Goal: Task Accomplishment & Management: Use online tool/utility

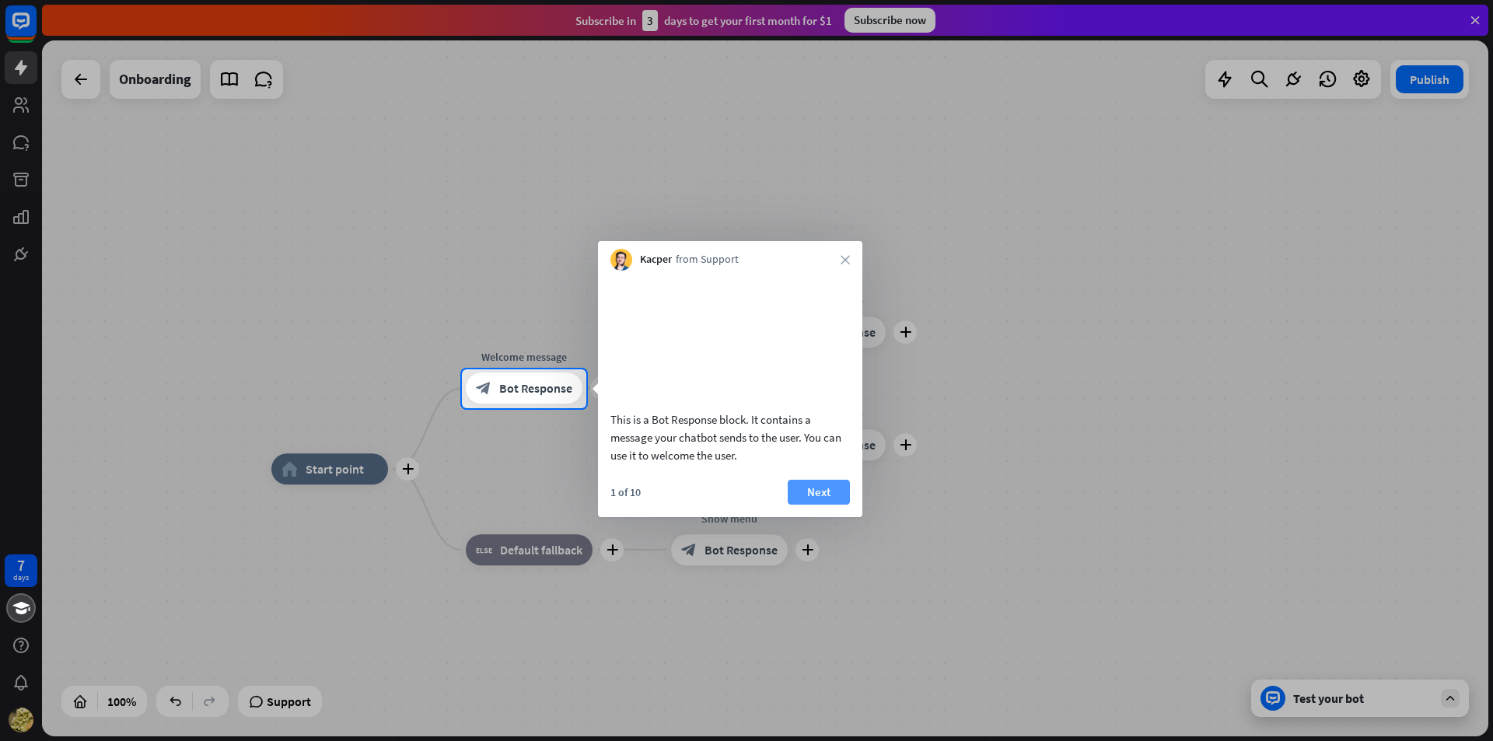
click at [806, 505] on button "Next" at bounding box center [819, 492] width 62 height 25
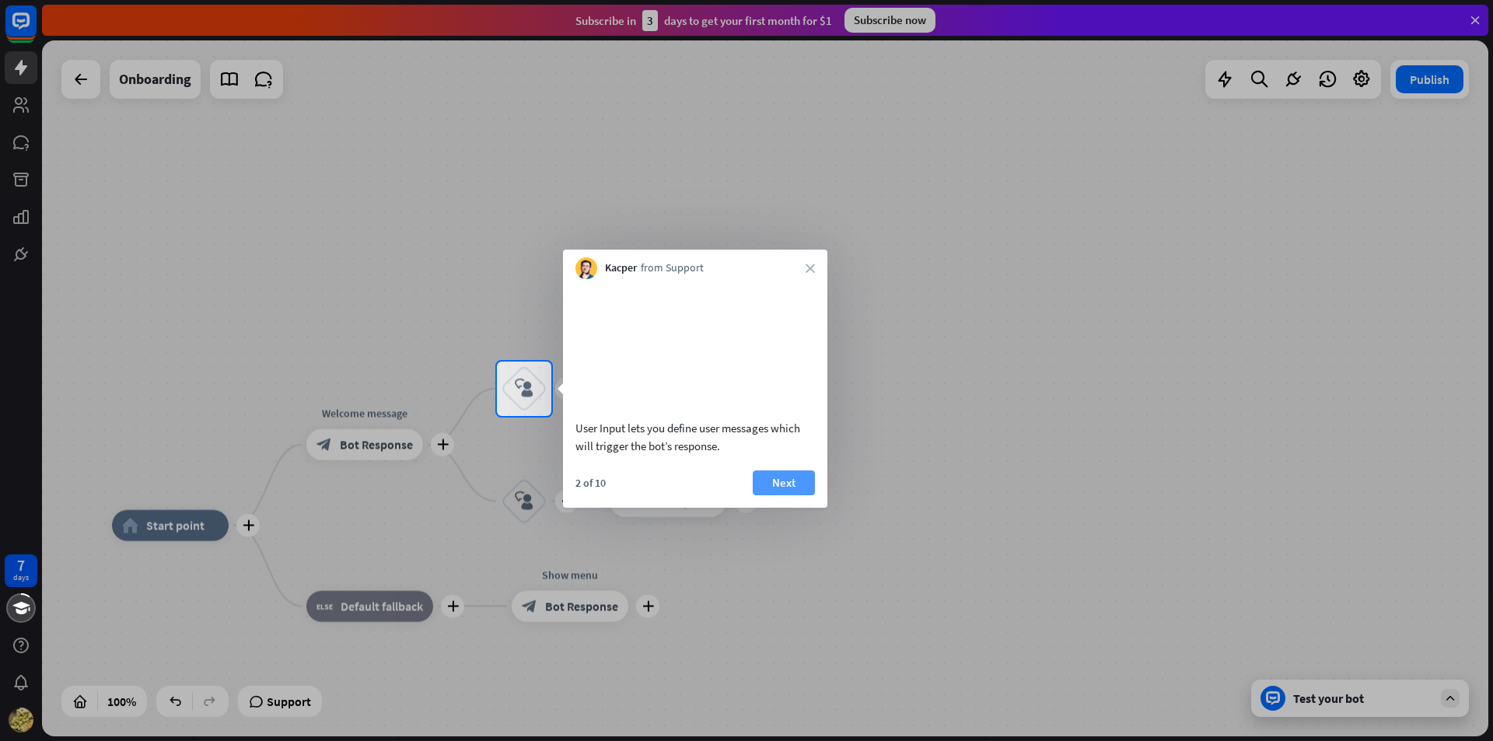
click at [813, 495] on button "Next" at bounding box center [784, 482] width 62 height 25
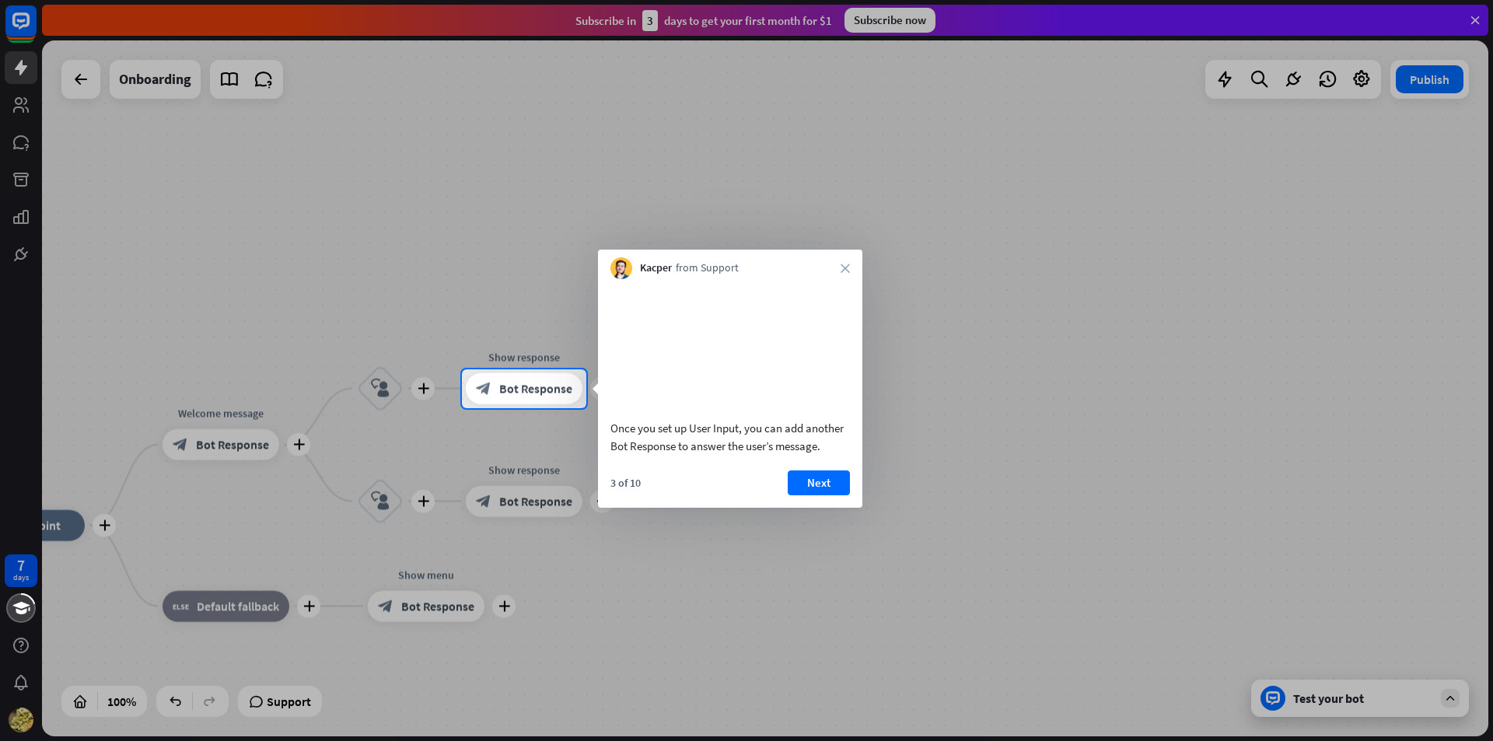
click at [813, 495] on button "Next" at bounding box center [819, 482] width 62 height 25
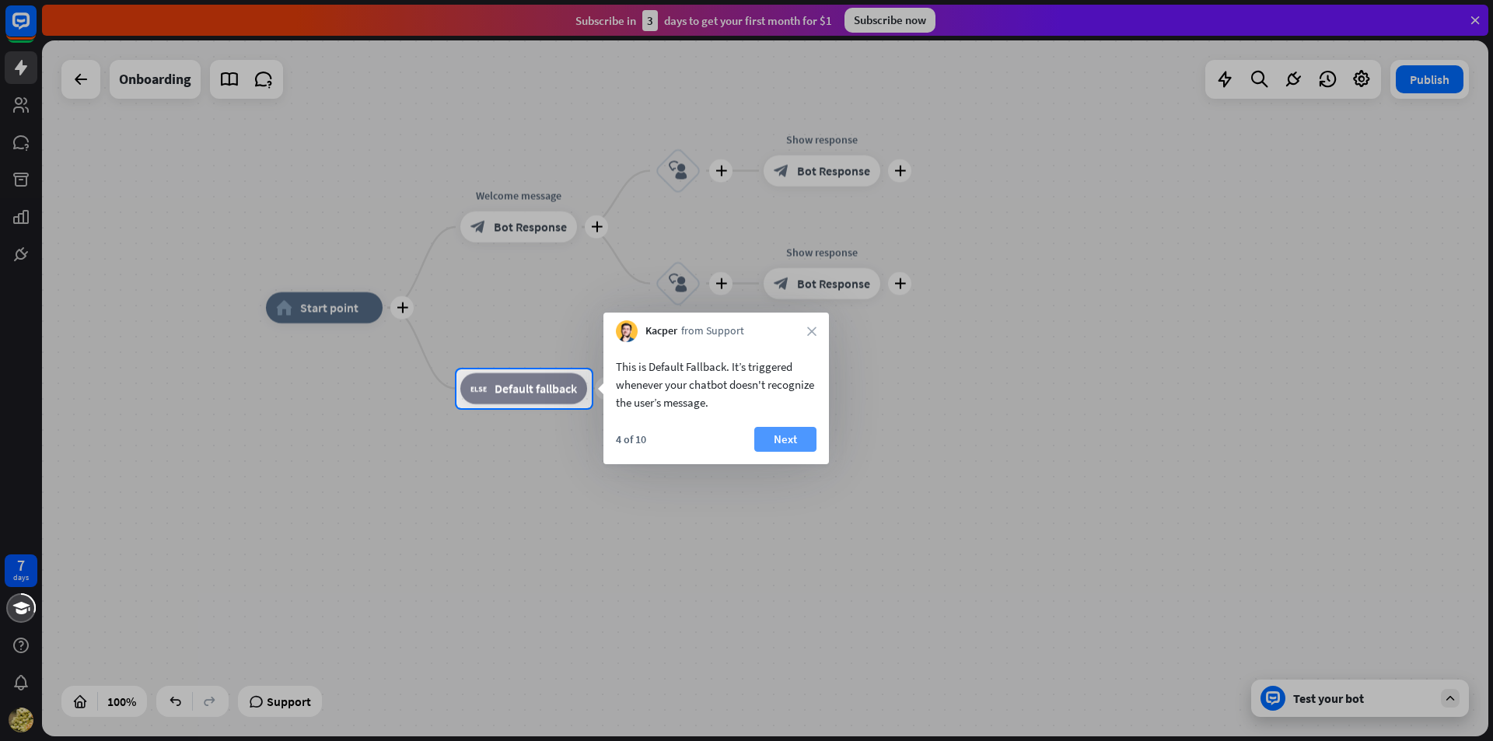
click at [806, 436] on button "Next" at bounding box center [785, 439] width 62 height 25
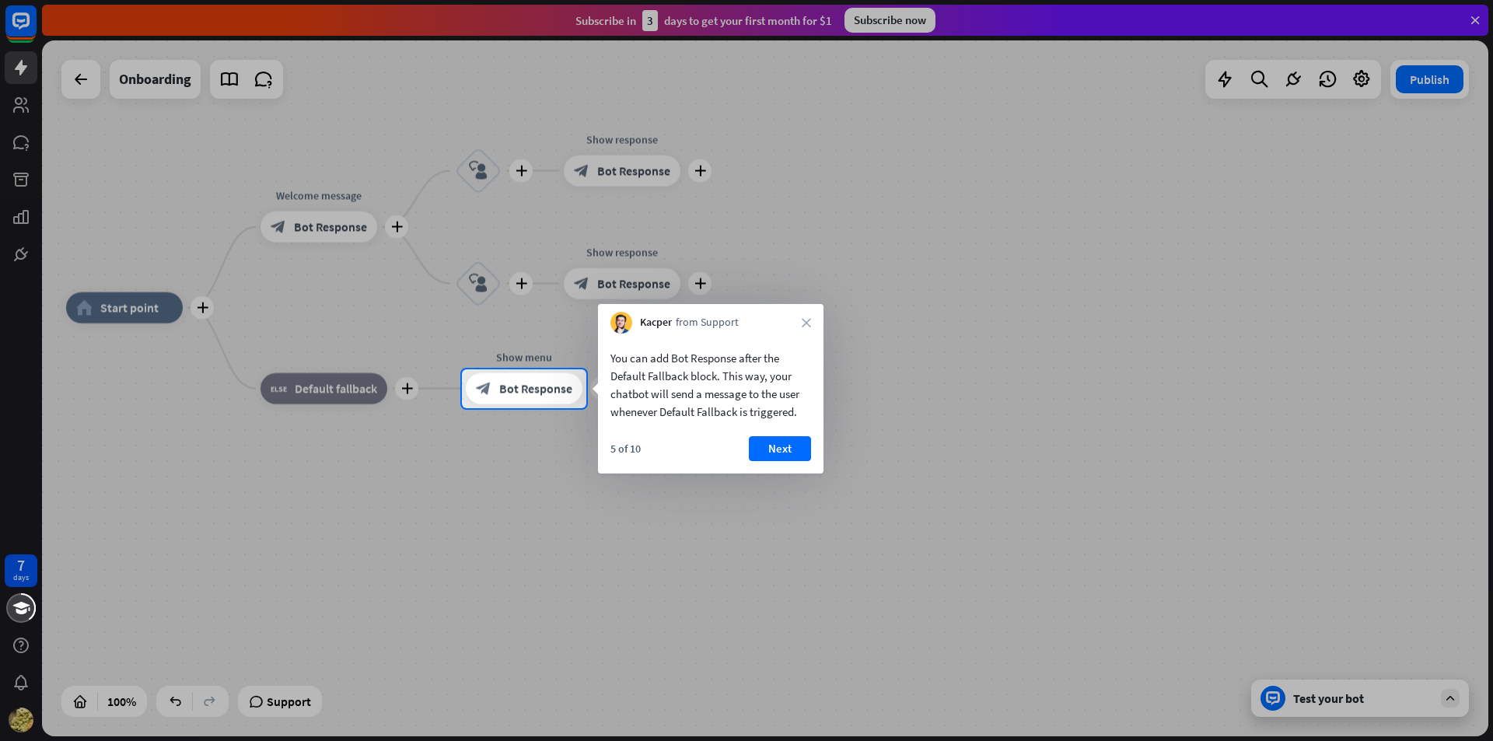
click at [299, 121] on div at bounding box center [746, 184] width 1493 height 369
click at [796, 461] on div "5 of 10 Next" at bounding box center [711, 454] width 226 height 37
click at [794, 445] on button "Next" at bounding box center [780, 448] width 62 height 25
click at [794, 445] on div "plus home_2 Start point plus Welcome message block_bot_response Bot Response pl…" at bounding box center [789, 656] width 1446 height 696
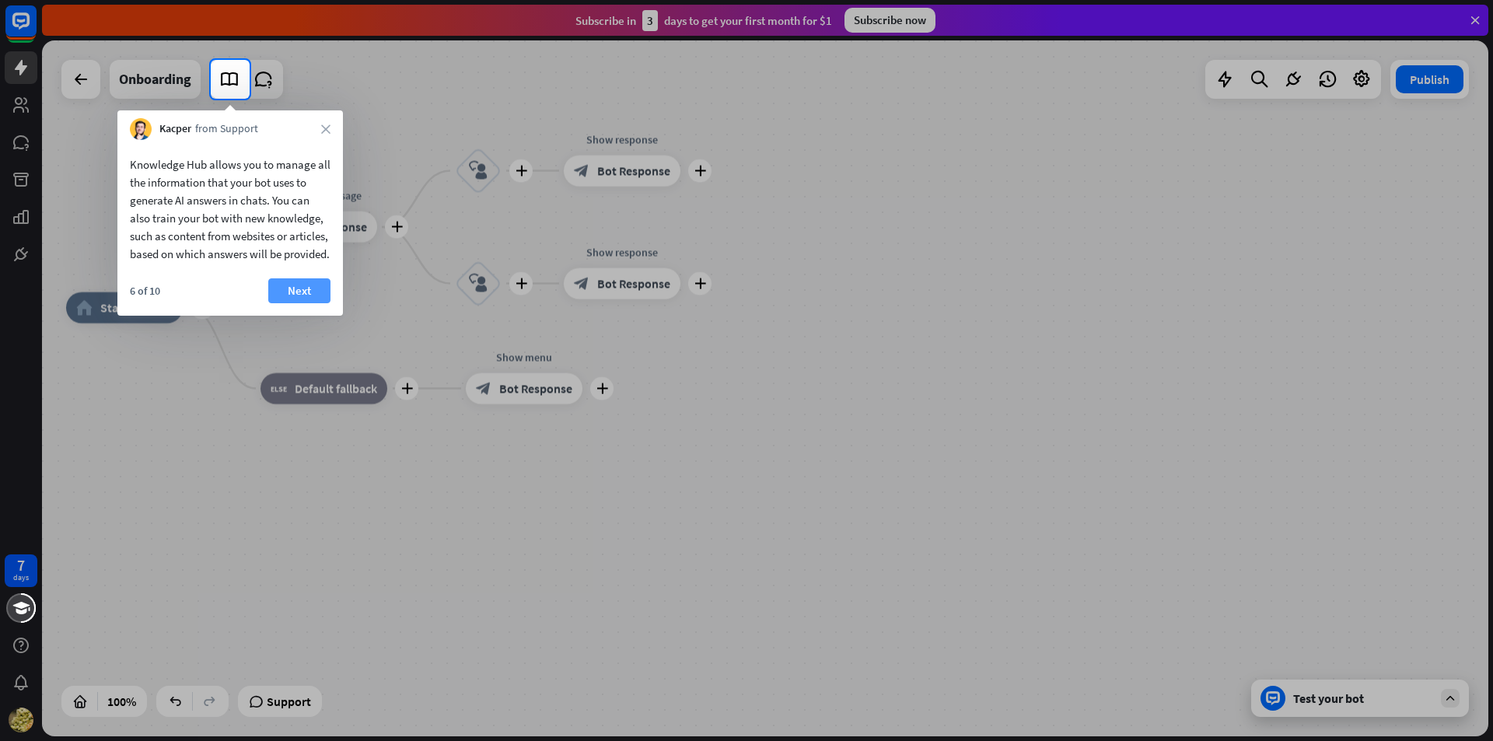
click at [296, 303] on button "Next" at bounding box center [299, 290] width 62 height 25
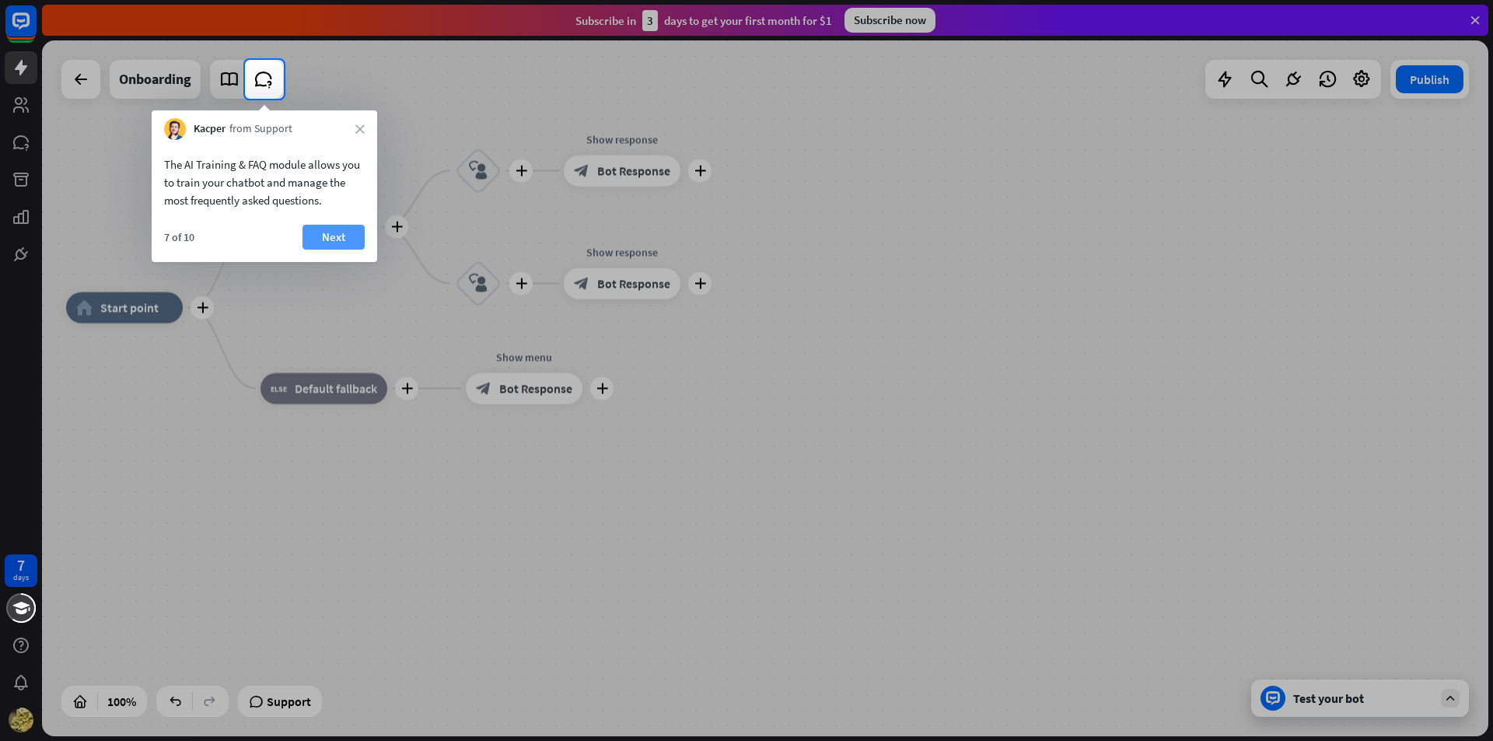
click at [351, 240] on button "Next" at bounding box center [334, 237] width 62 height 25
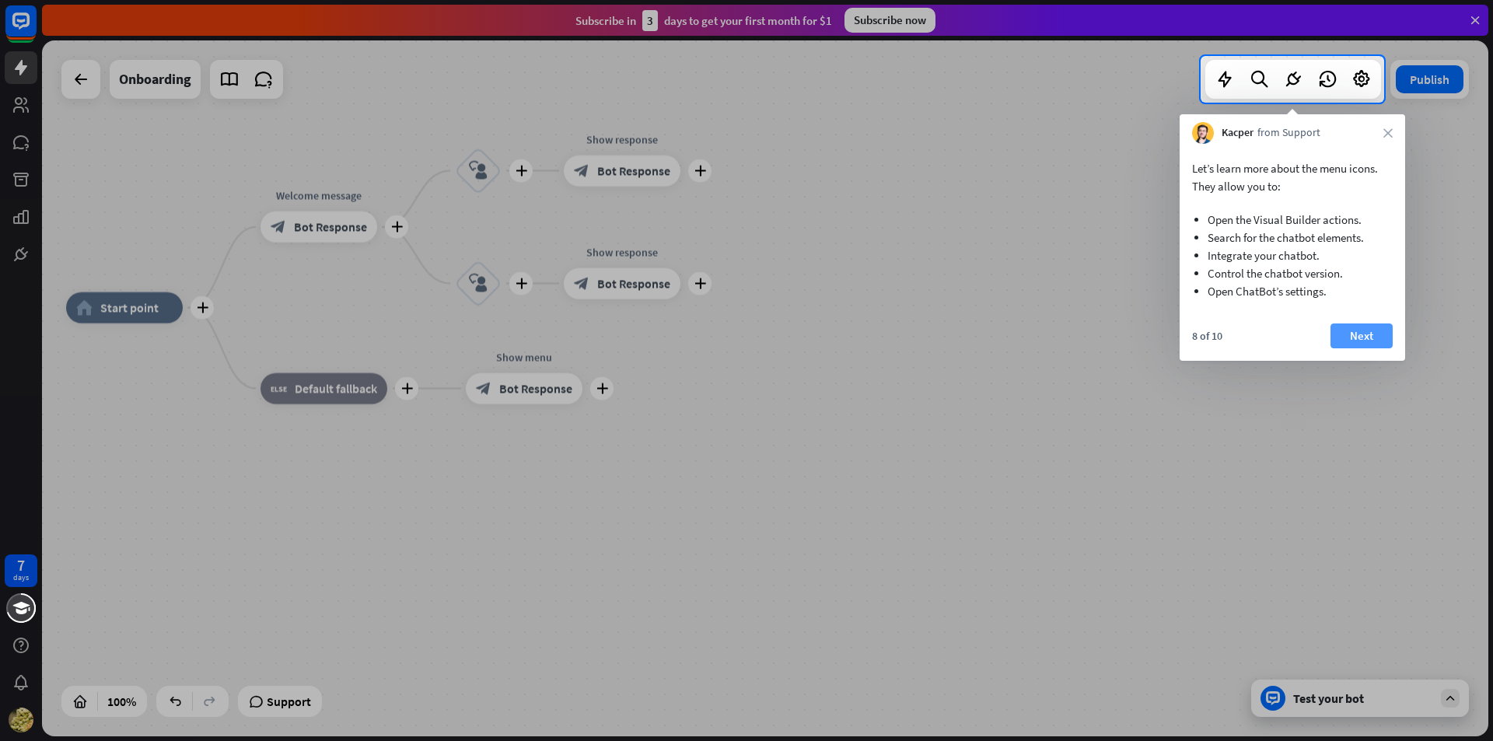
click at [1345, 343] on button "Next" at bounding box center [1362, 335] width 62 height 25
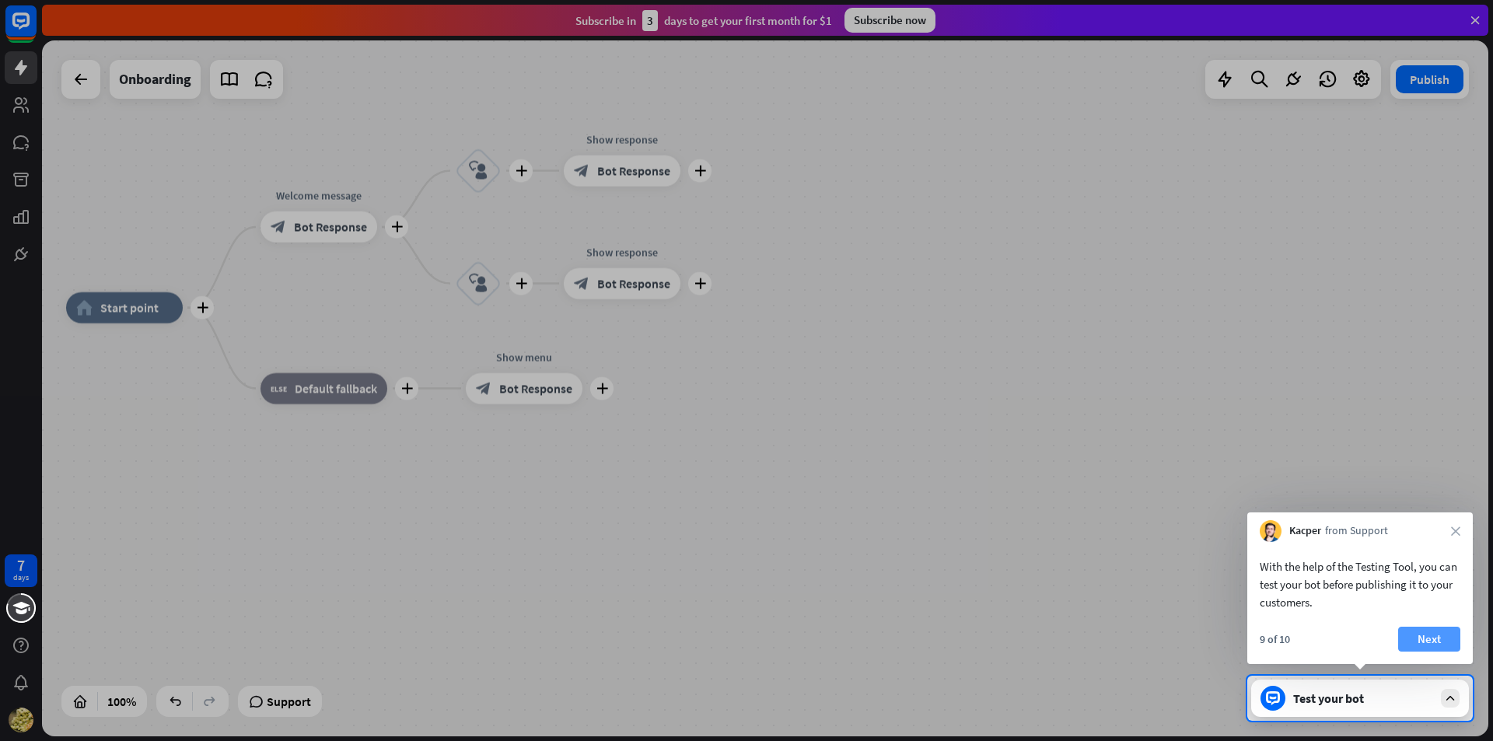
click at [1432, 641] on button "Next" at bounding box center [1429, 639] width 62 height 25
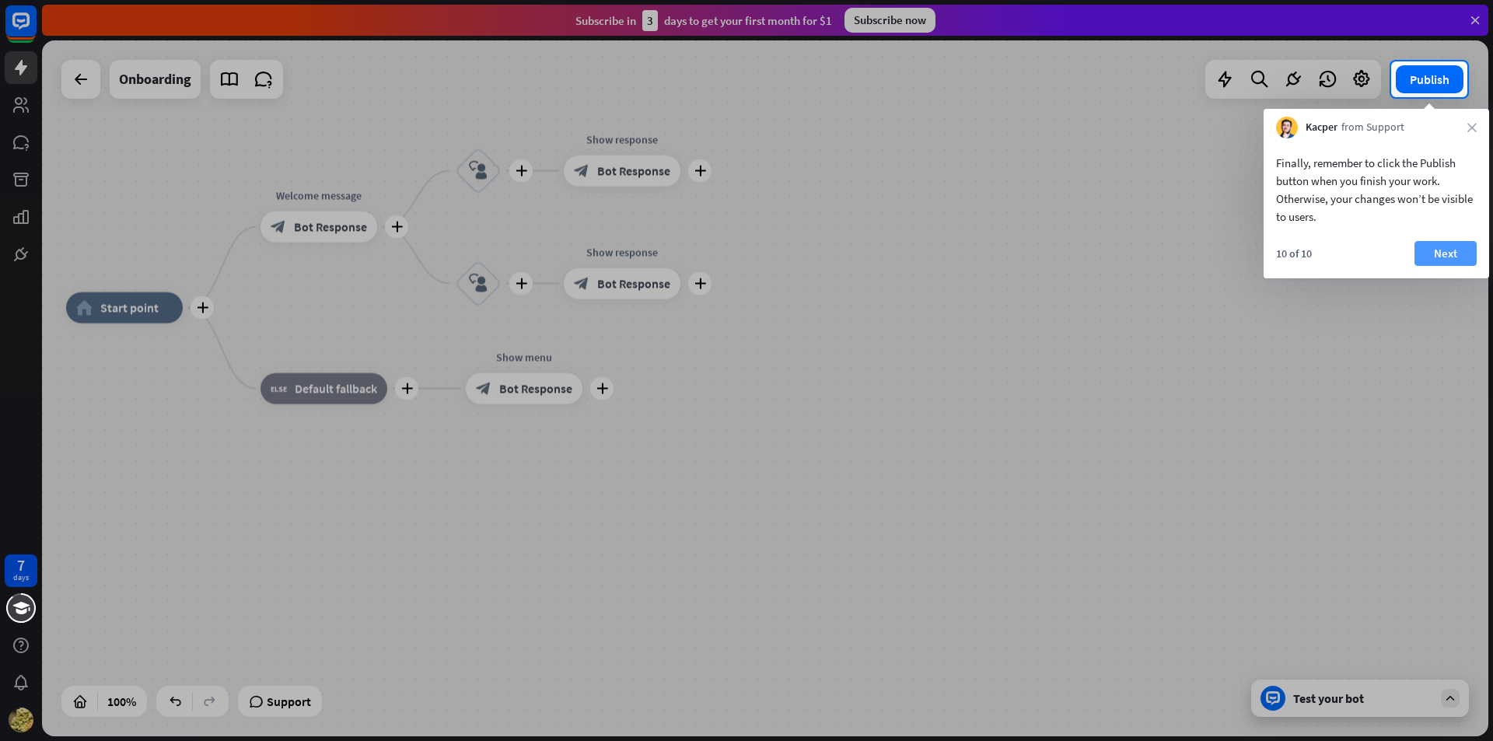
click at [1469, 253] on button "Next" at bounding box center [1446, 253] width 62 height 25
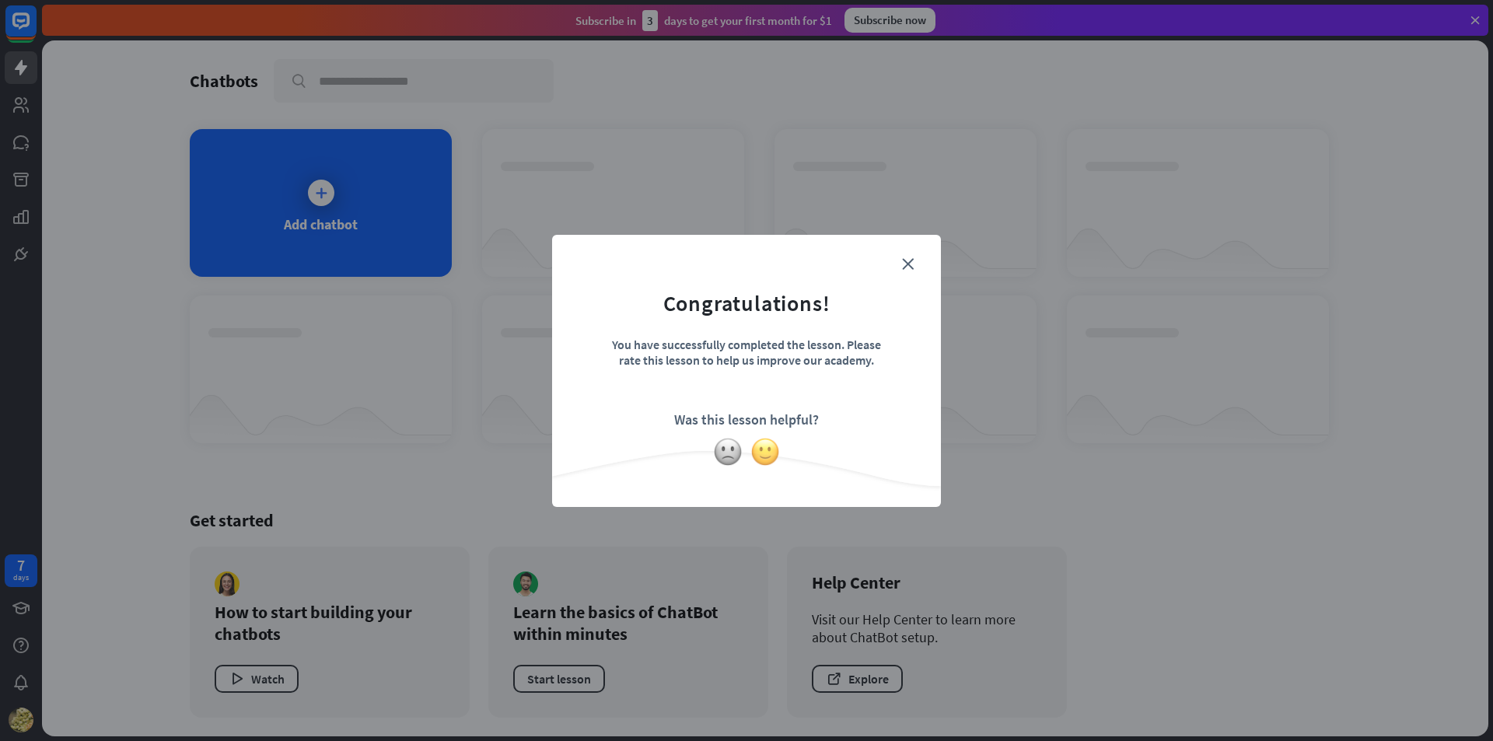
click at [759, 449] on img at bounding box center [765, 452] width 30 height 30
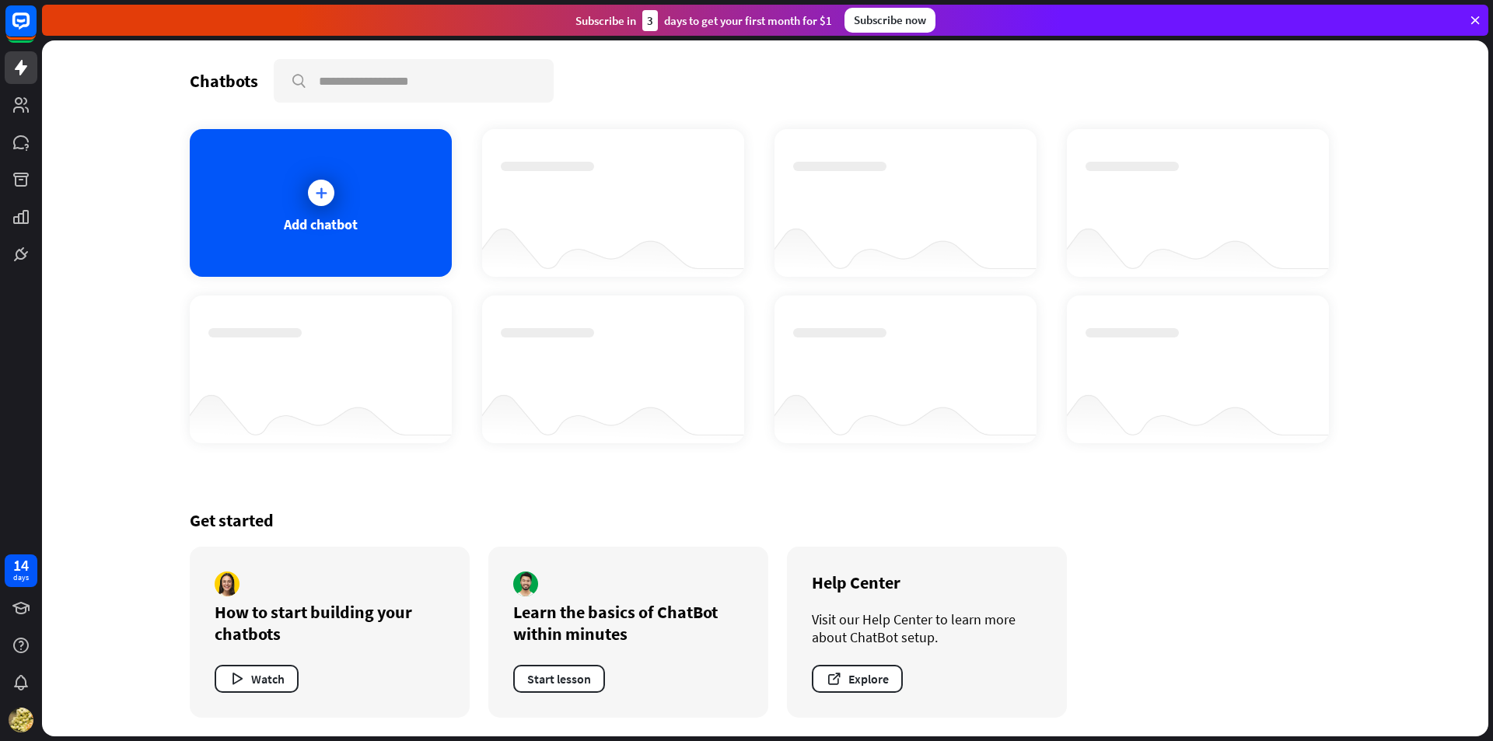
click at [1211, 279] on div "Add chatbot" at bounding box center [765, 286] width 1151 height 314
click at [339, 71] on input "text" at bounding box center [413, 81] width 277 height 40
type input "**********"
click at [312, 197] on div at bounding box center [321, 193] width 26 height 26
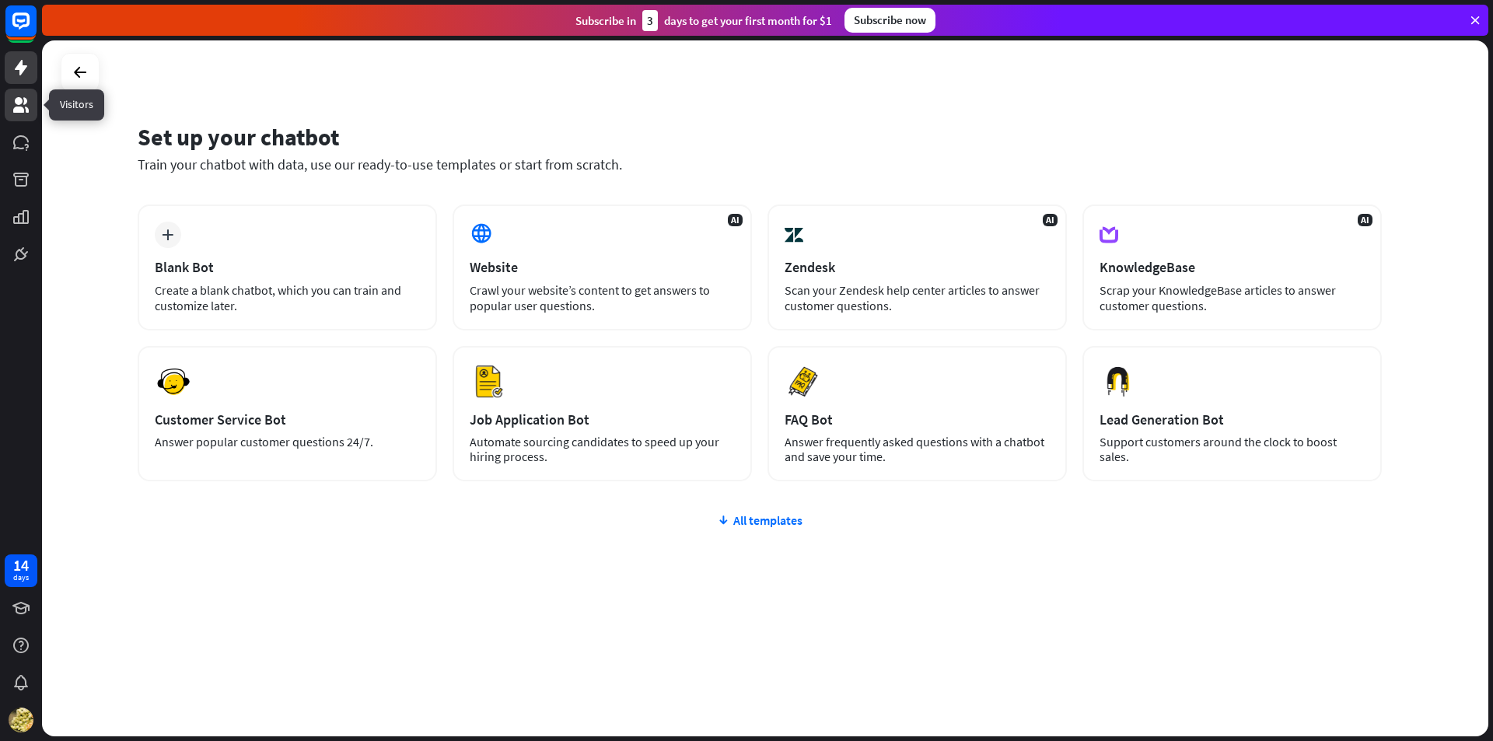
click at [28, 100] on icon at bounding box center [21, 105] width 19 height 19
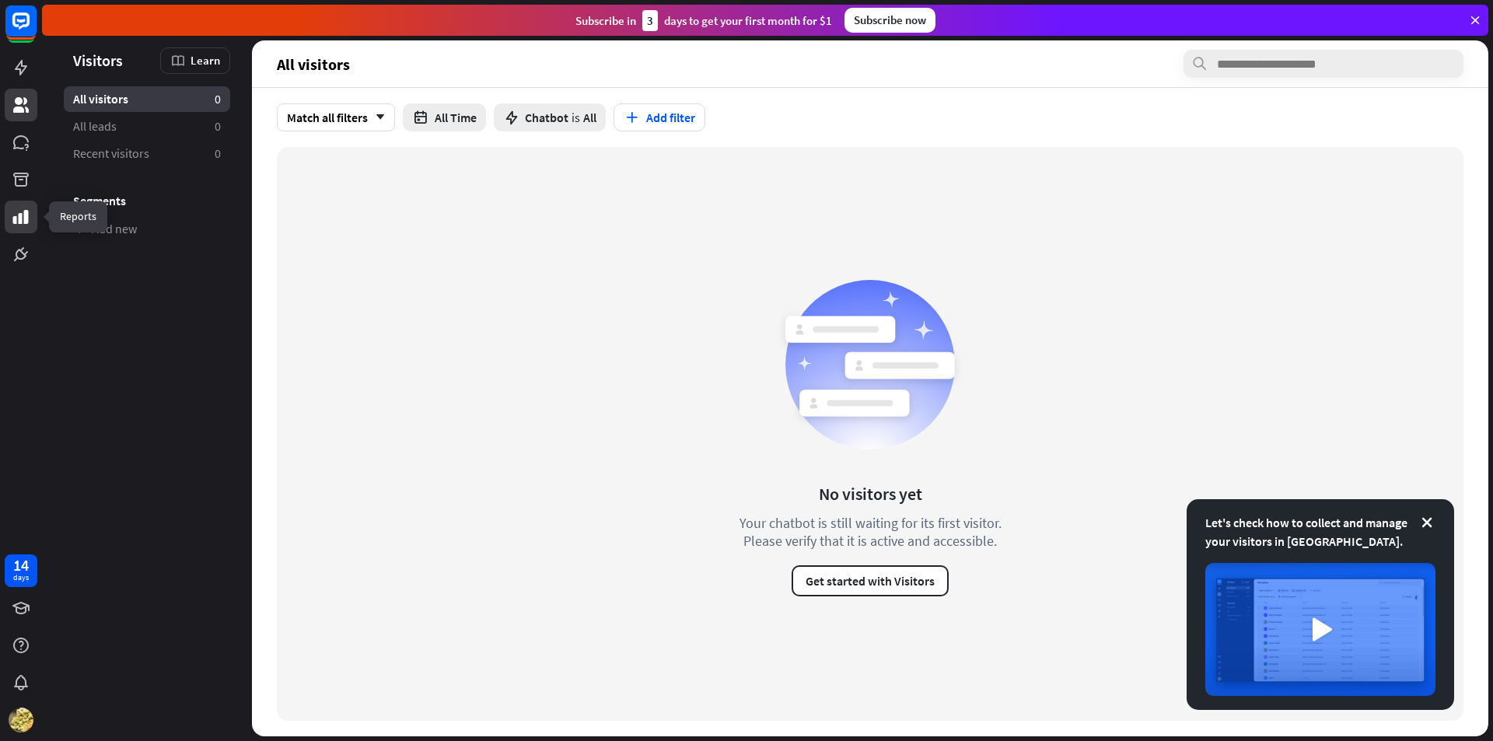
click at [9, 212] on link at bounding box center [21, 217] width 33 height 33
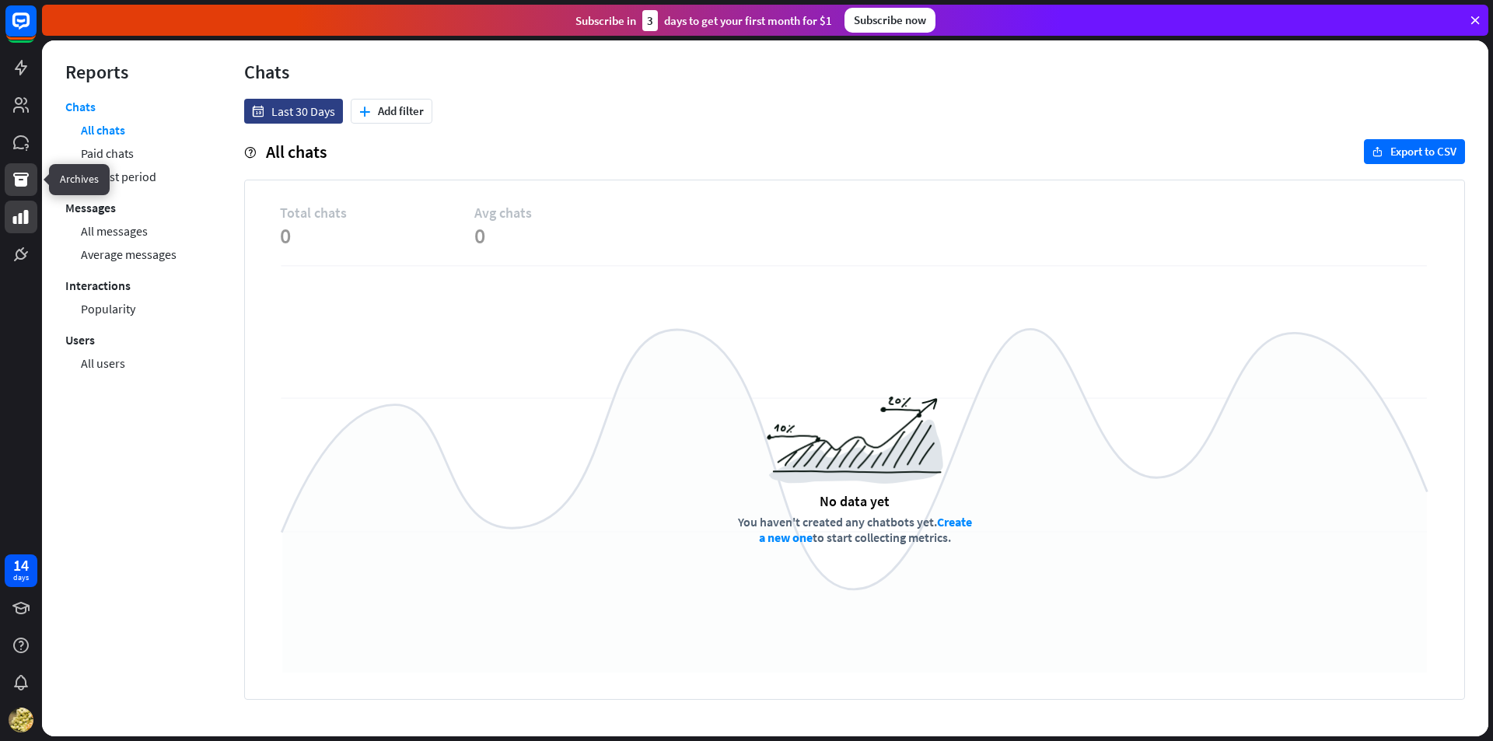
click at [32, 170] on link at bounding box center [21, 179] width 33 height 33
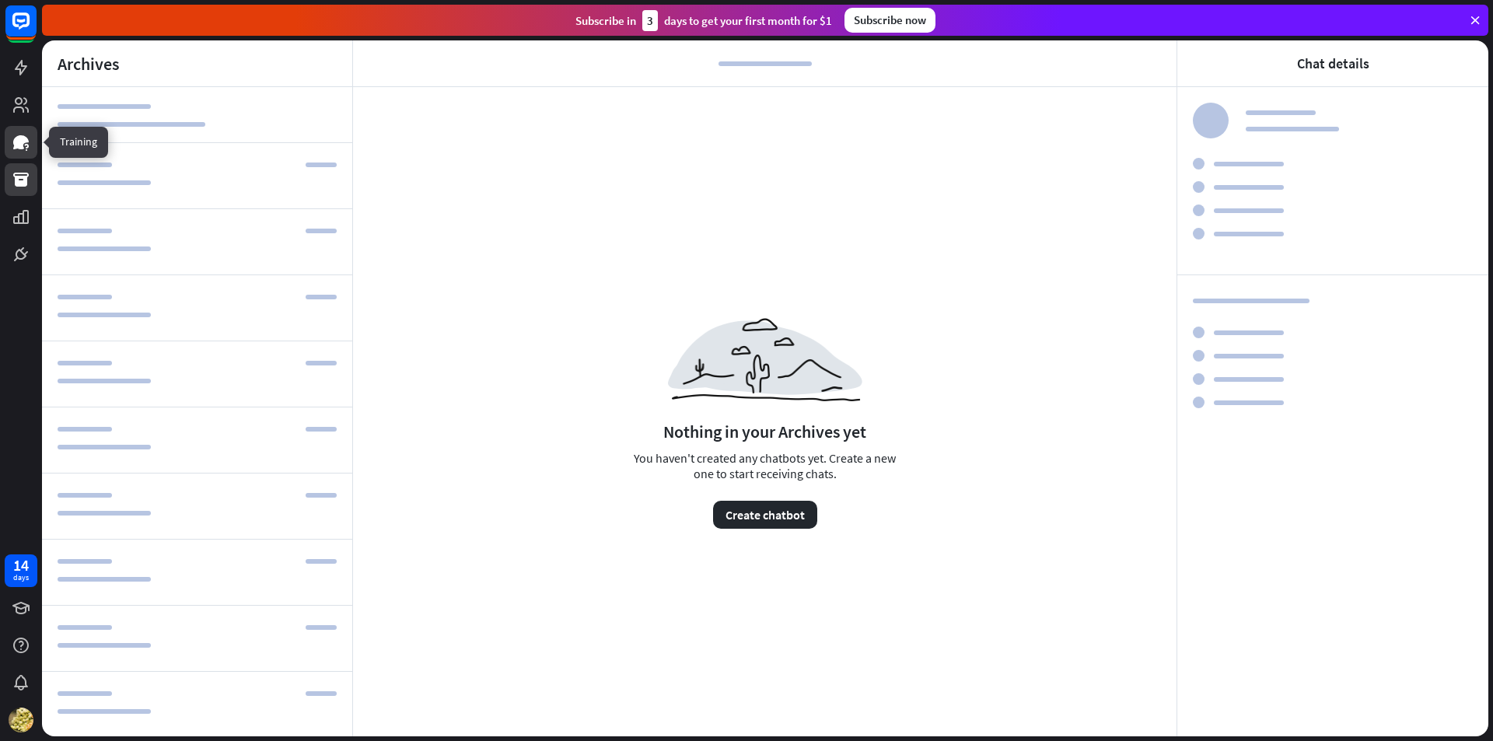
click at [26, 148] on icon at bounding box center [26, 146] width 4 height 5
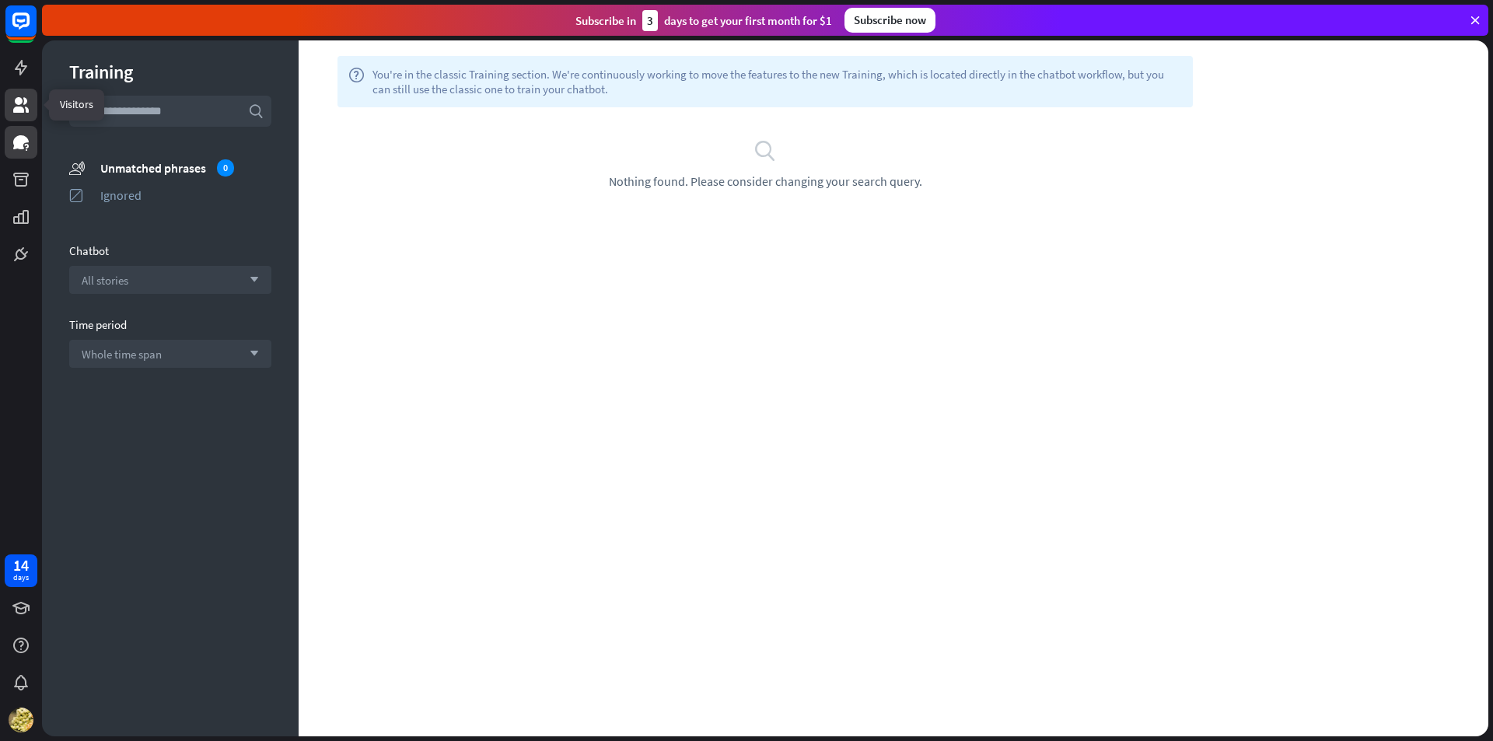
click at [12, 115] on link at bounding box center [21, 105] width 33 height 33
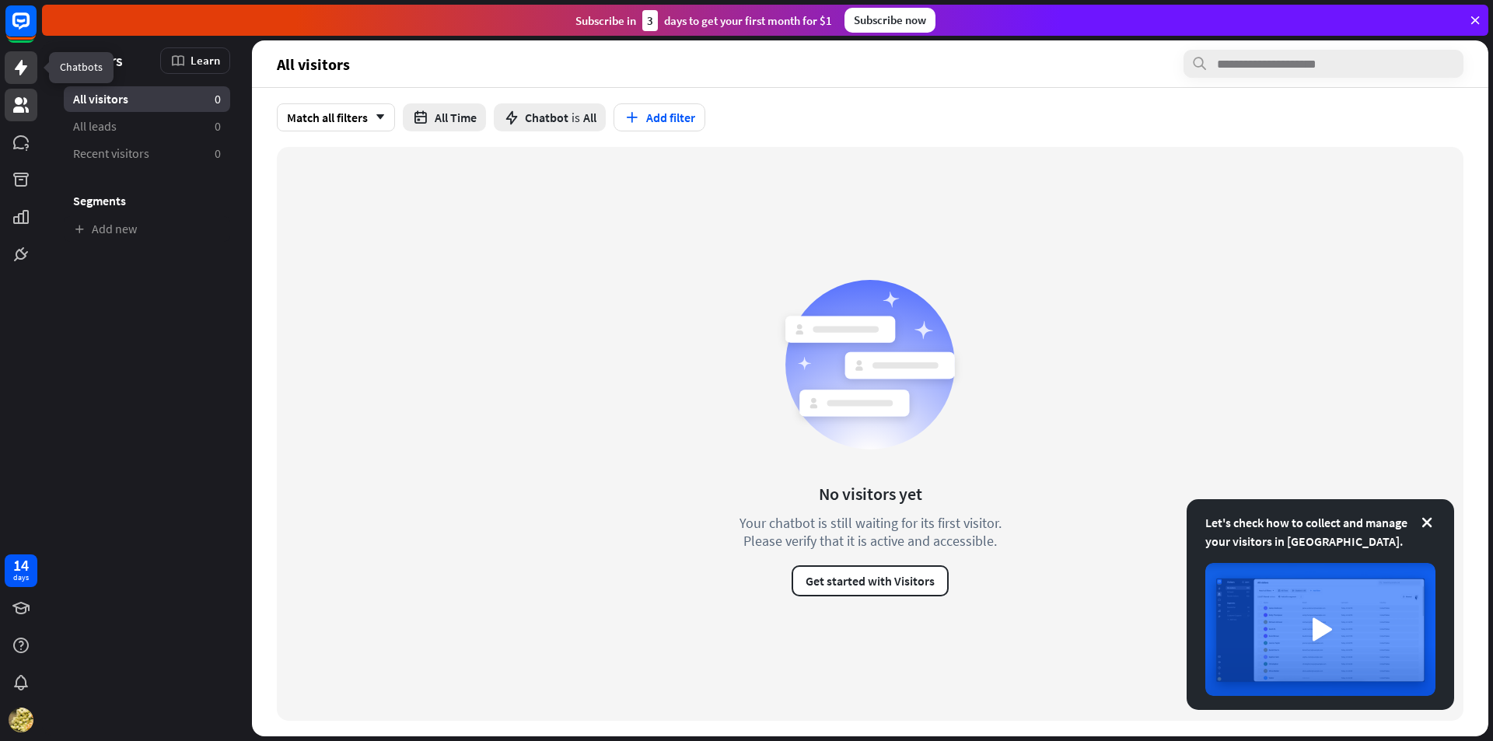
click at [22, 67] on icon at bounding box center [21, 68] width 12 height 16
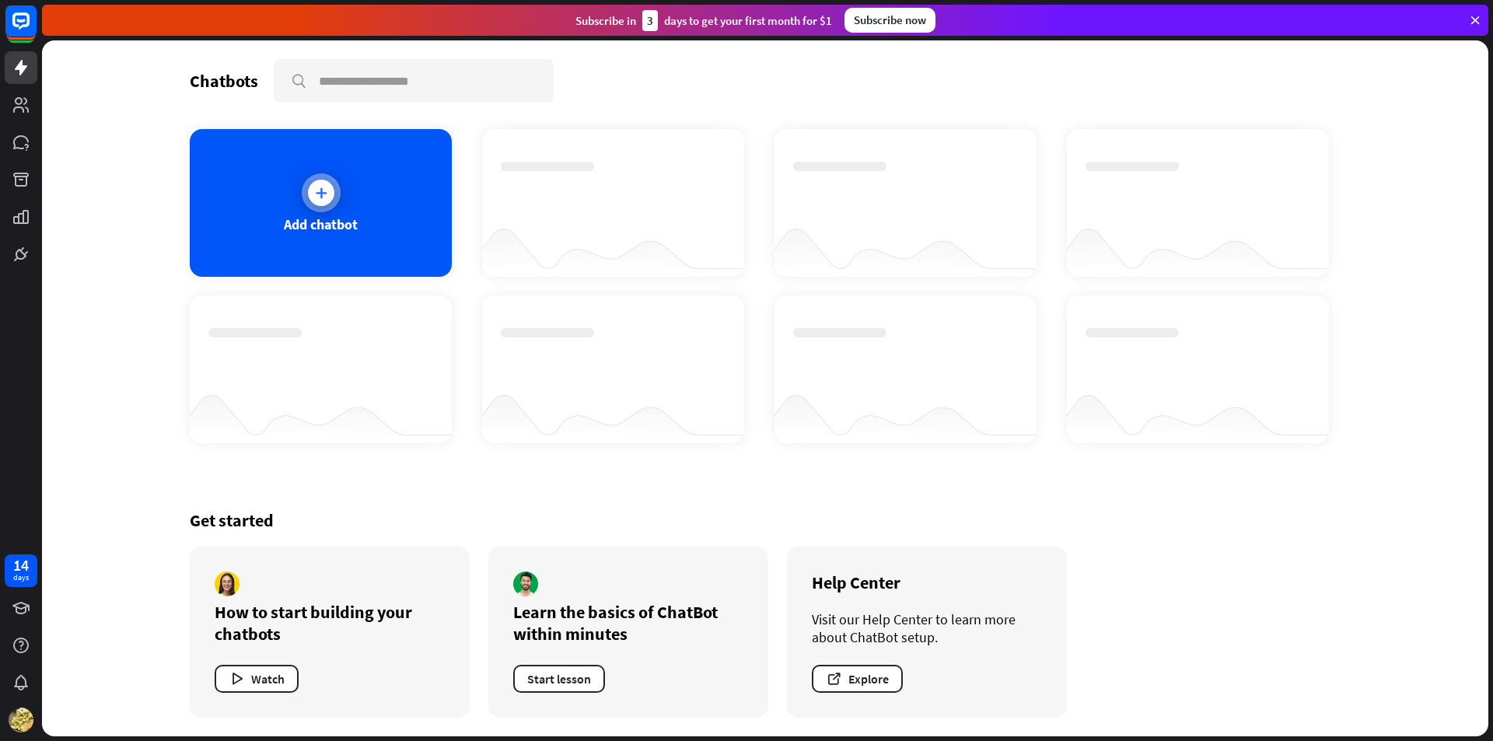
click at [330, 188] on div at bounding box center [321, 193] width 26 height 26
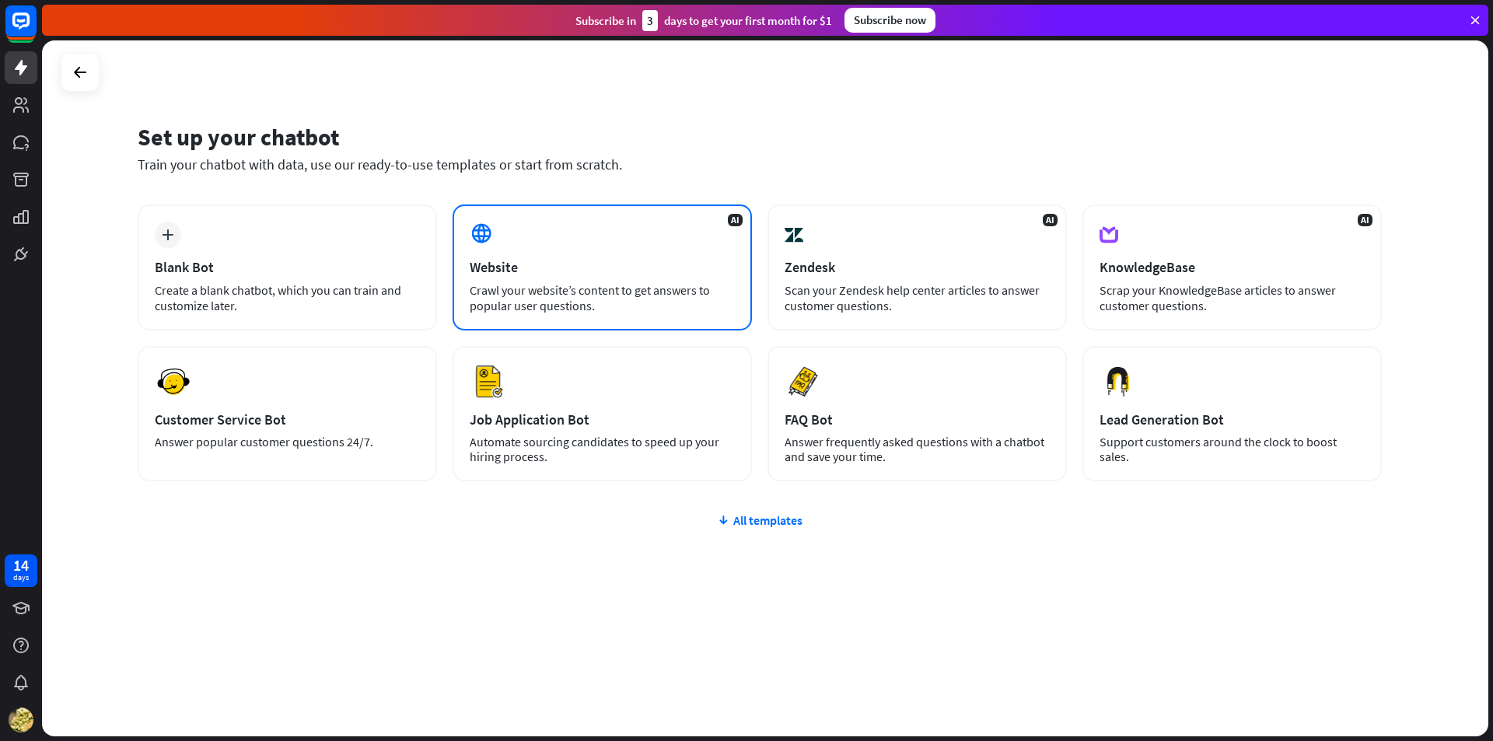
click at [460, 256] on div "AI Website Crawl your website’s content to get answers to popular user question…" at bounding box center [602, 268] width 299 height 126
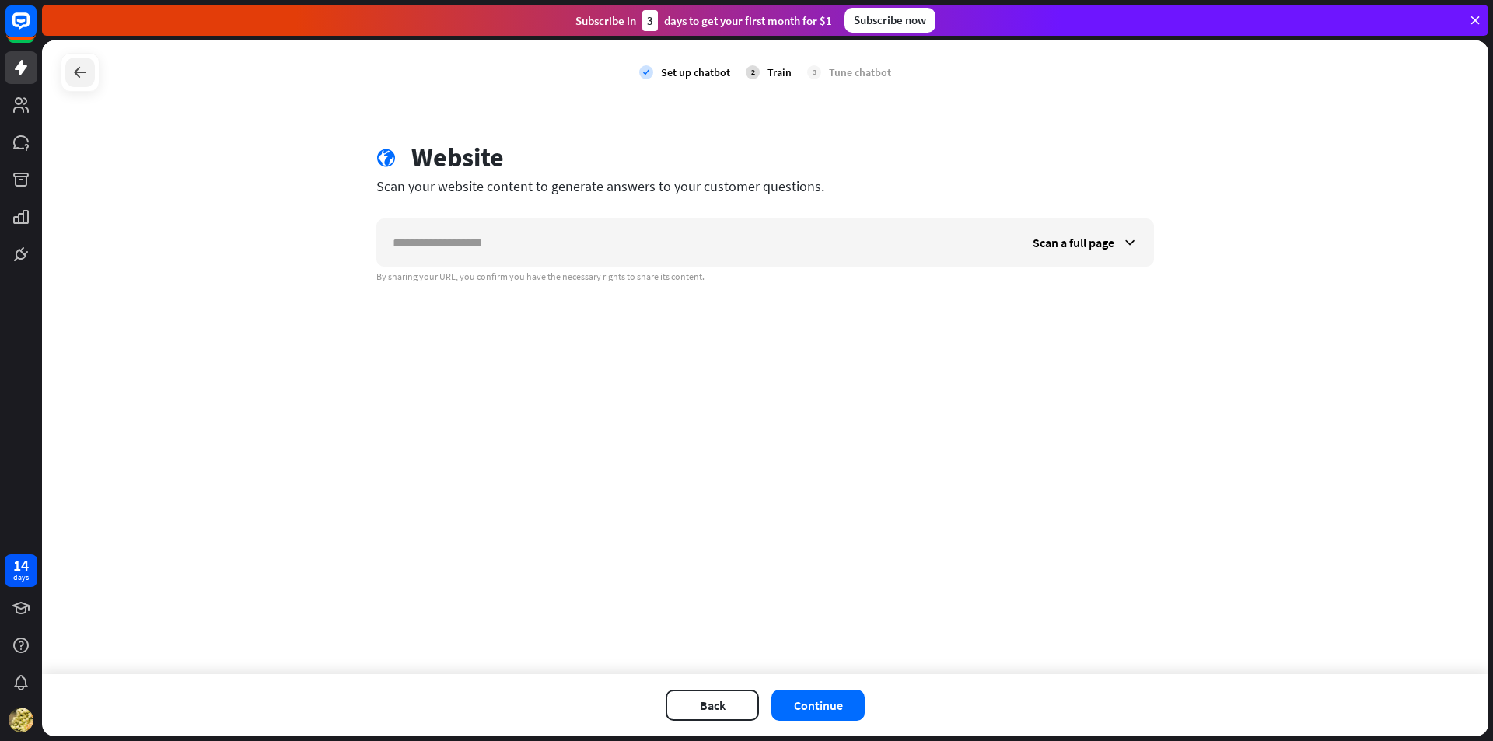
click at [80, 83] on div at bounding box center [80, 73] width 30 height 30
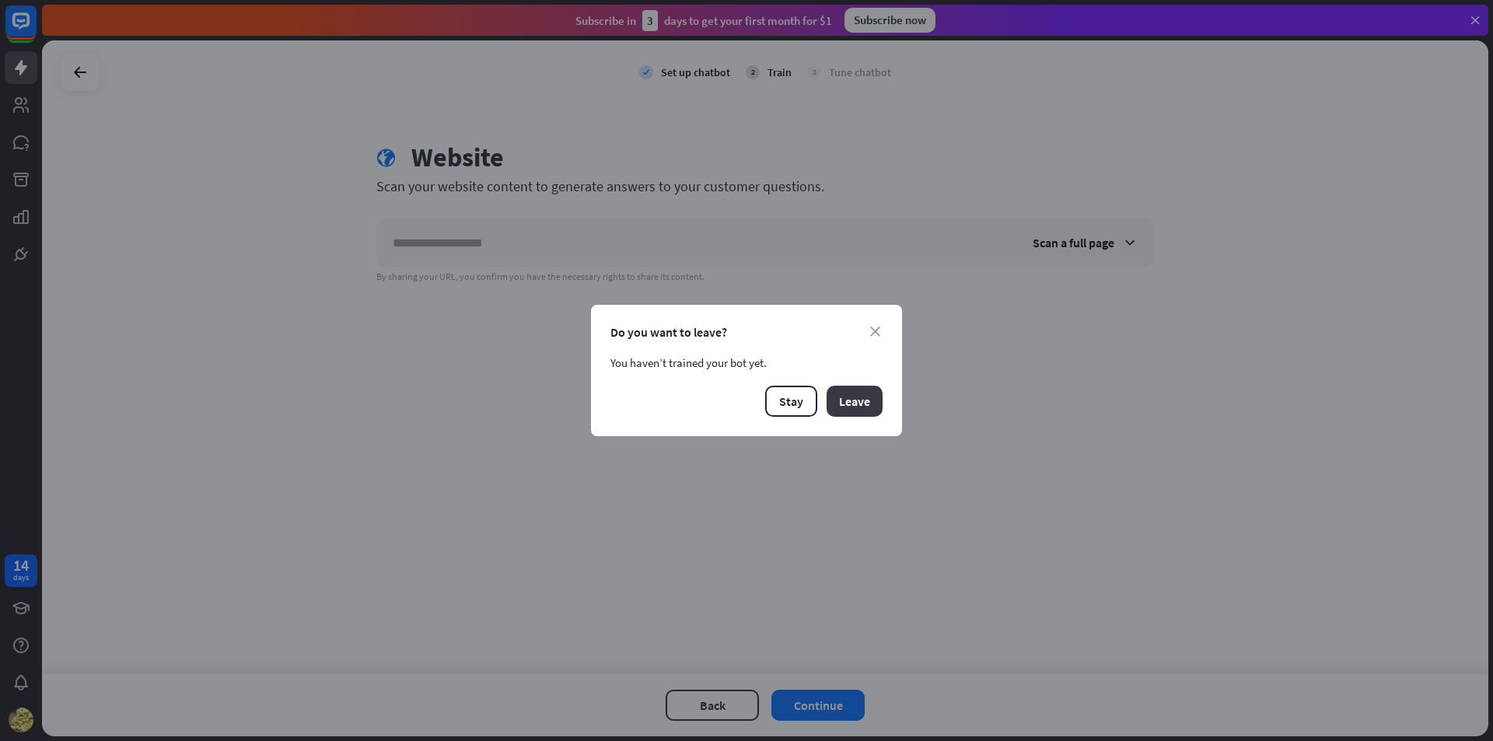
click at [881, 401] on button "Leave" at bounding box center [855, 401] width 56 height 31
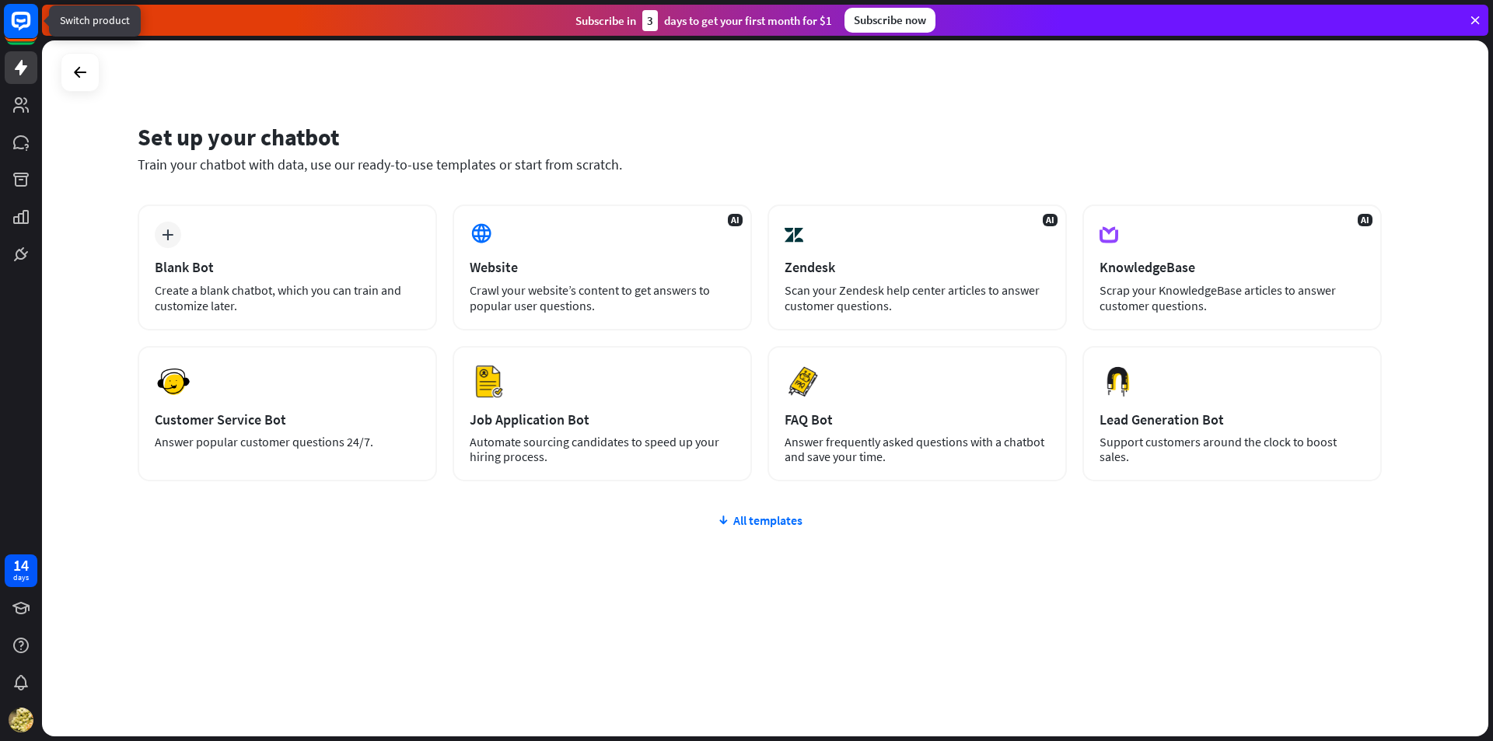
click at [25, 39] on icon at bounding box center [21, 21] width 36 height 36
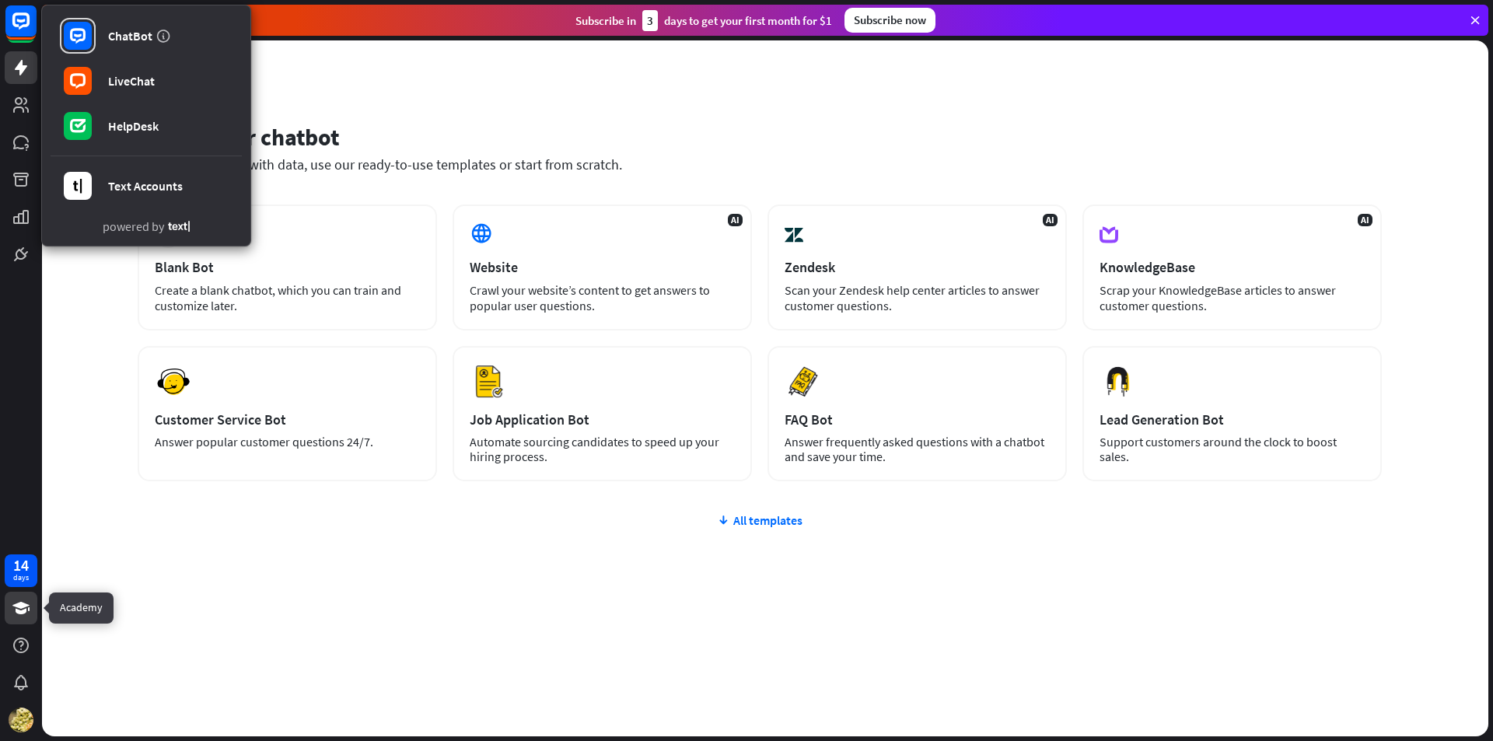
click at [26, 615] on icon at bounding box center [21, 608] width 19 height 19
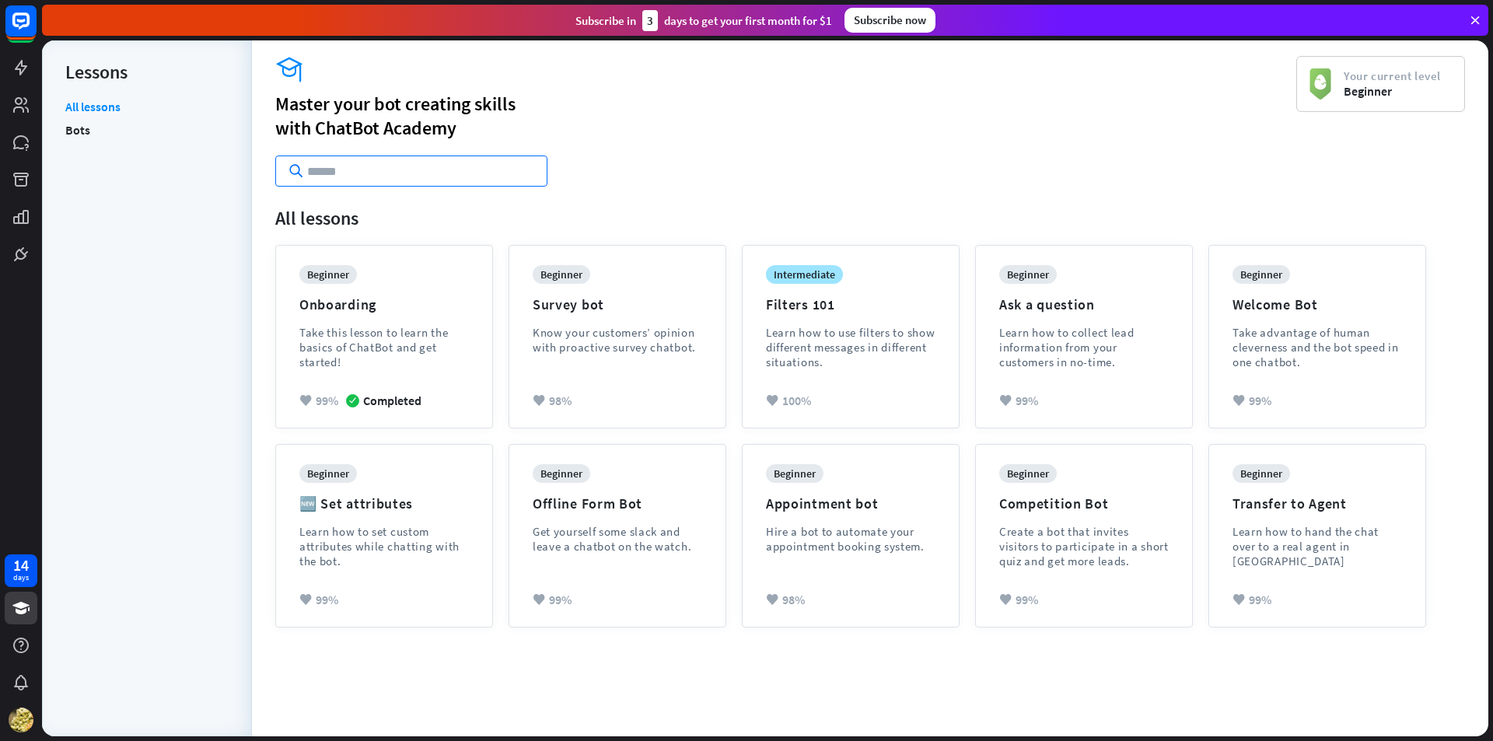
click at [360, 171] on input "text" at bounding box center [411, 171] width 272 height 31
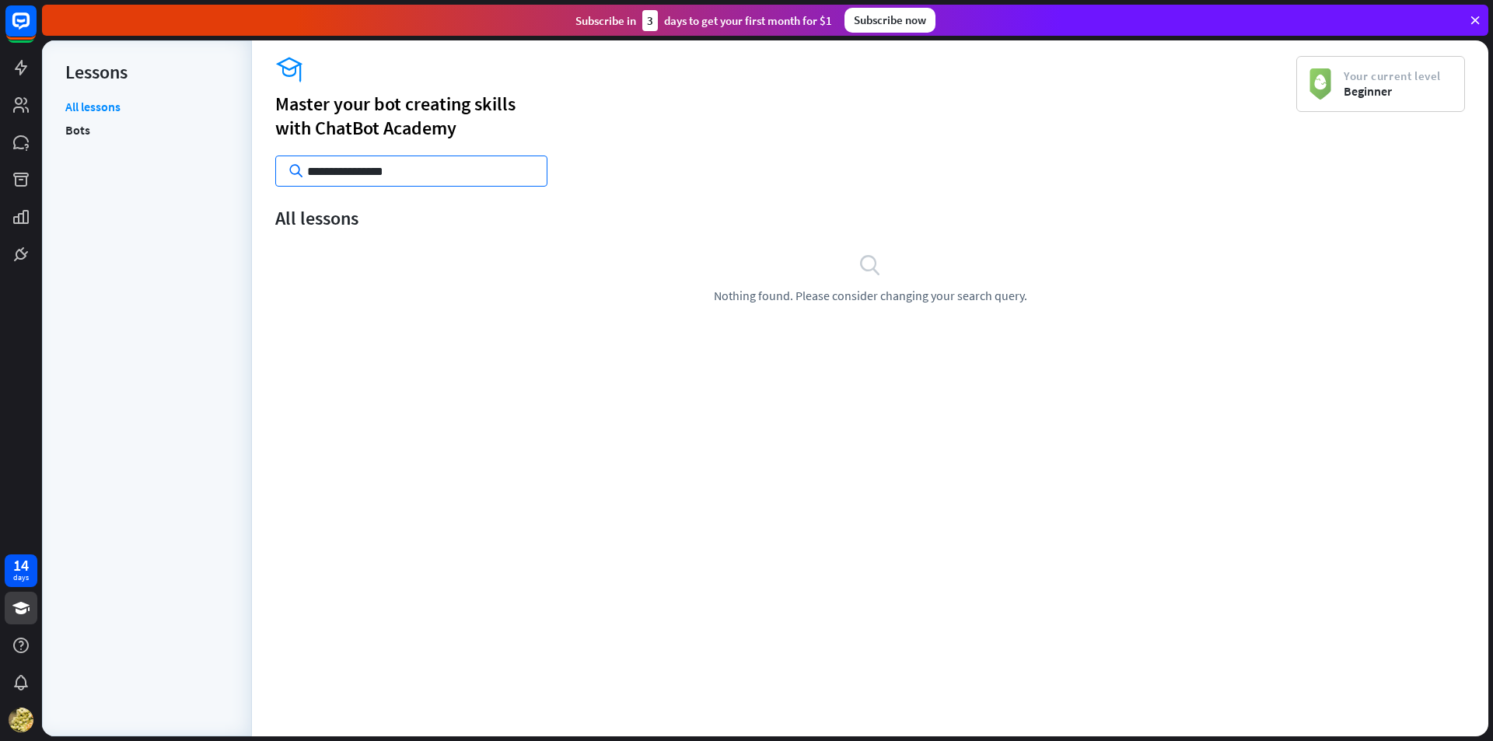
type input "**********"
click at [1415, 76] on span "Your current level" at bounding box center [1392, 75] width 97 height 15
click at [1478, 19] on icon at bounding box center [1475, 20] width 14 height 14
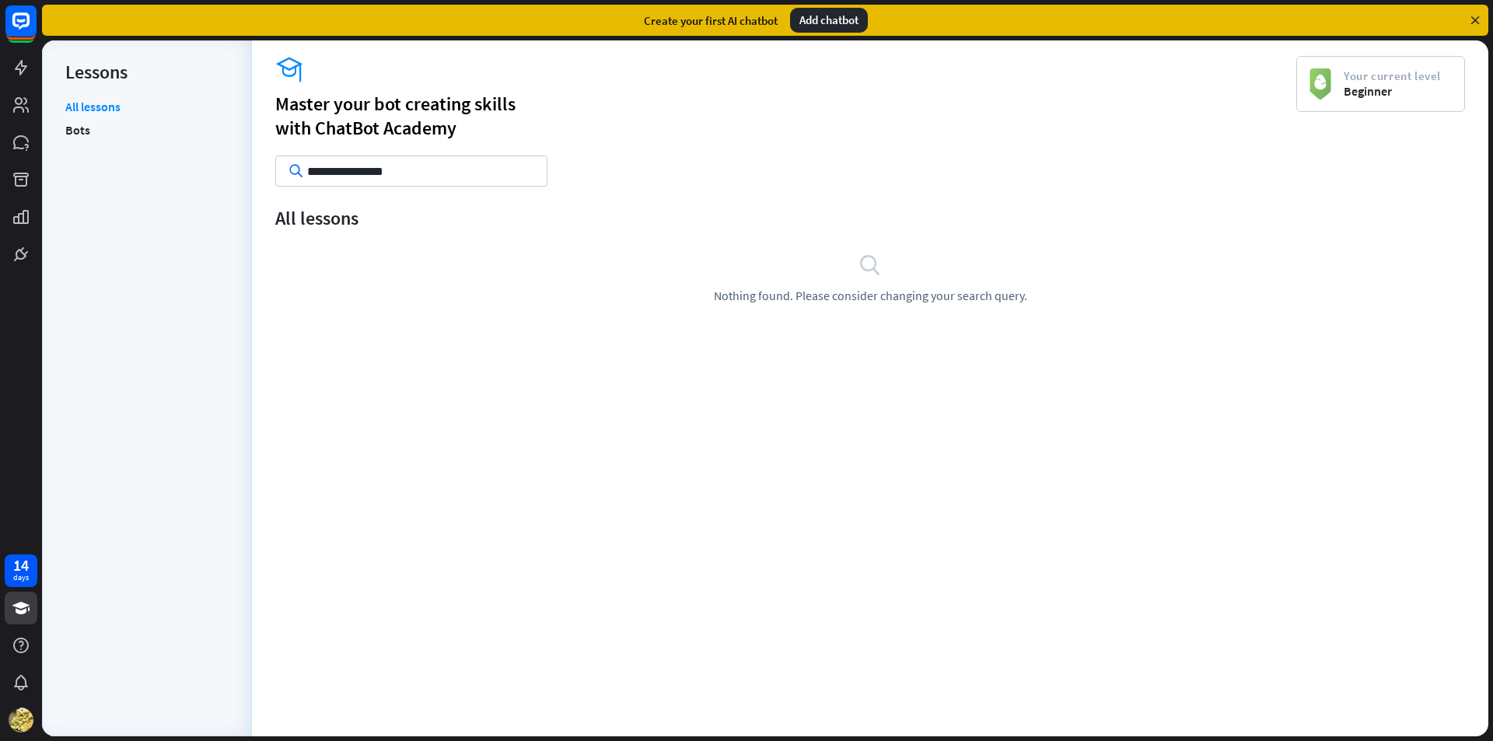
click at [1478, 19] on icon at bounding box center [1475, 20] width 14 height 14
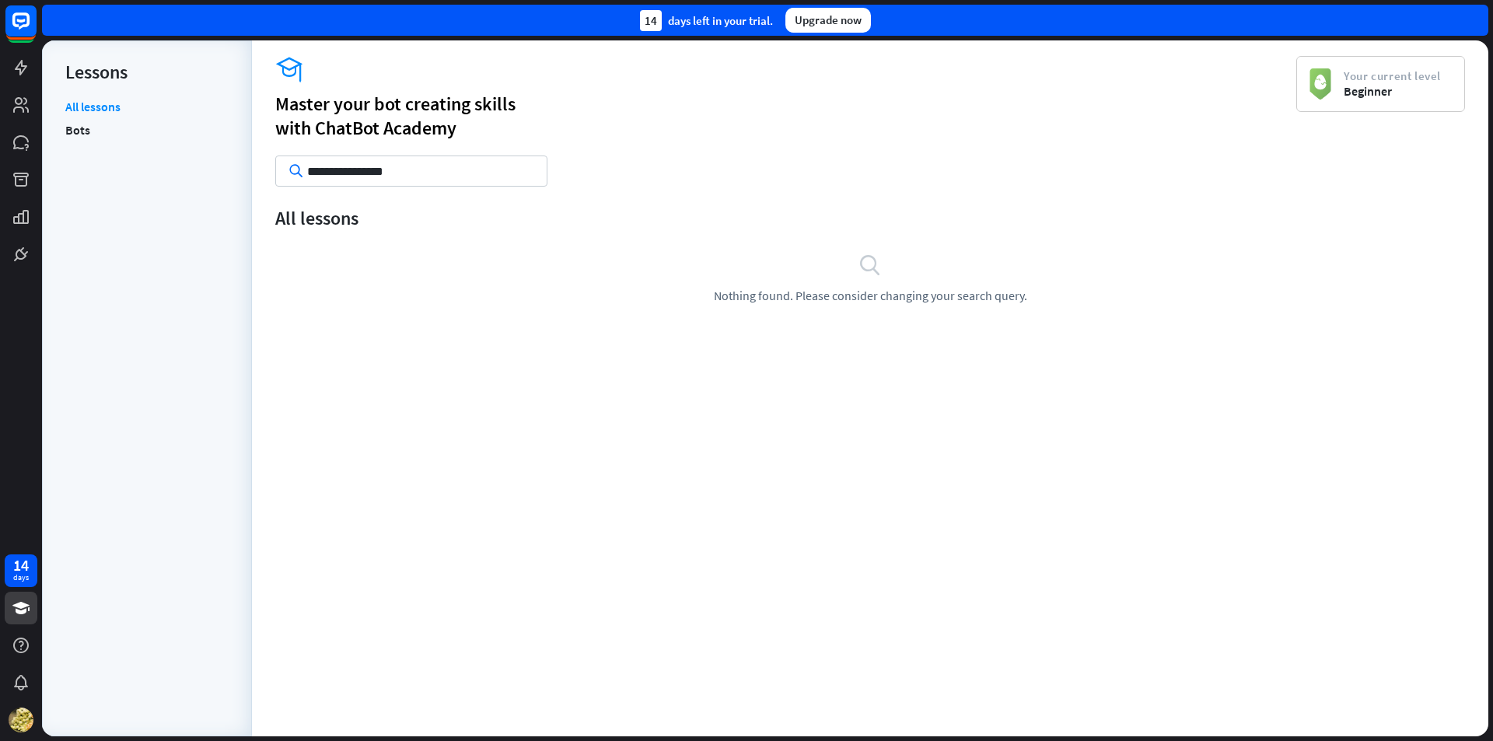
click at [1478, 19] on div "14 days left in your trial. Upgrade now" at bounding box center [765, 20] width 1446 height 31
click at [29, 79] on link at bounding box center [21, 67] width 33 height 33
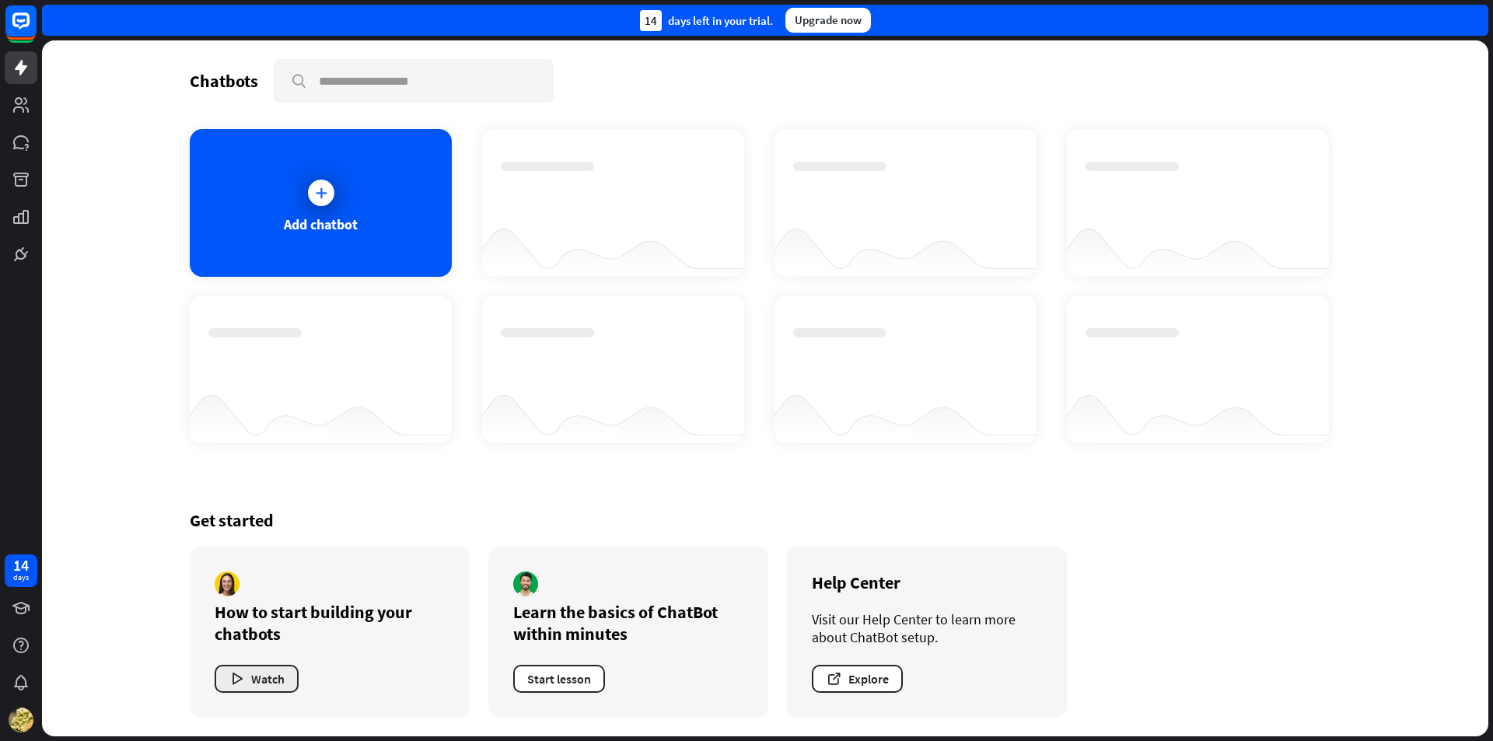
click at [217, 671] on button "Watch" at bounding box center [257, 679] width 84 height 28
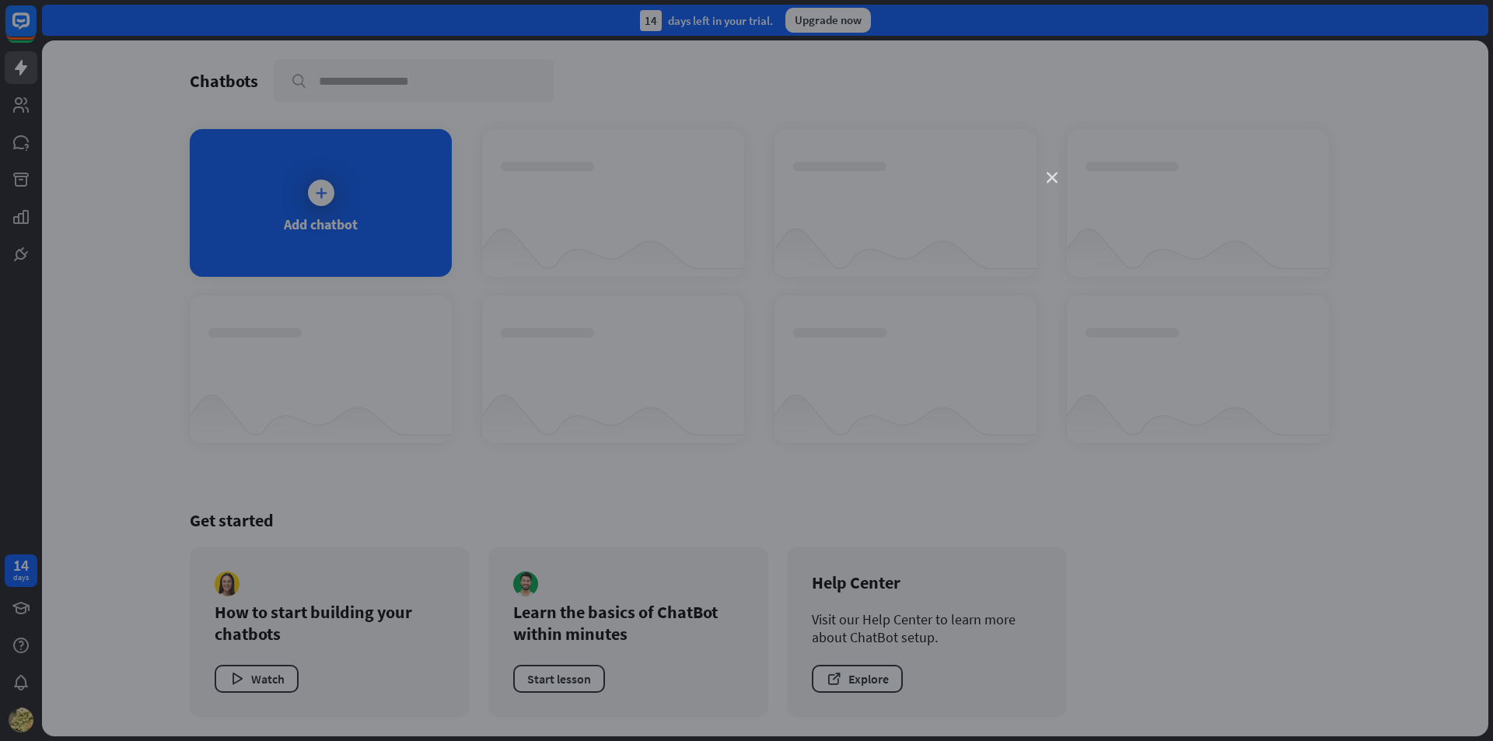
click at [1052, 175] on icon "close" at bounding box center [1052, 178] width 11 height 11
